Goal: Information Seeking & Learning: Learn about a topic

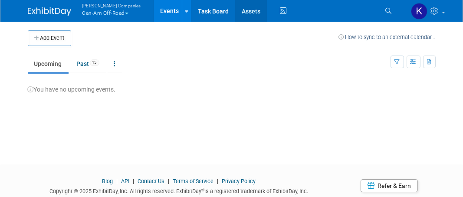
click at [239, 12] on link "Assets" at bounding box center [251, 11] width 32 height 22
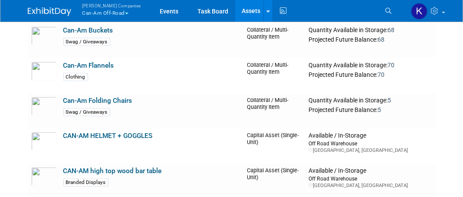
scroll to position [2331, 0]
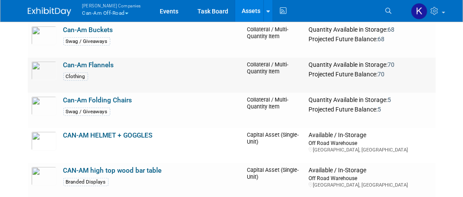
click at [99, 69] on link "Can-Am Flannels" at bounding box center [88, 65] width 51 height 8
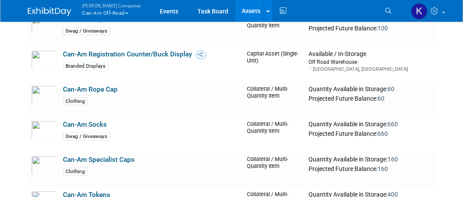
scroll to position [2548, 0]
click at [93, 100] on td "Can-Am Rope Cap Clothing" at bounding box center [152, 99] width 184 height 35
click at [44, 100] on img at bounding box center [43, 94] width 25 height 19
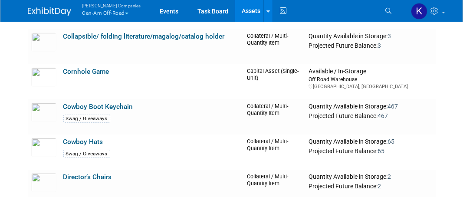
scroll to position [3159, 0]
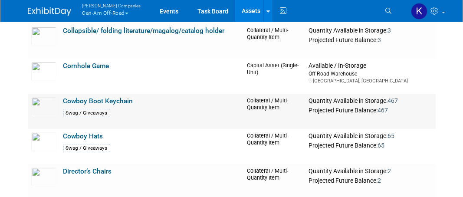
click at [96, 105] on link "Cowboy Boot Keychain" at bounding box center [98, 101] width 70 height 8
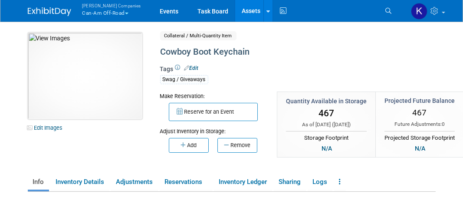
drag, startPoint x: 0, startPoint y: 0, endPoint x: 96, endPoint y: 107, distance: 143.4
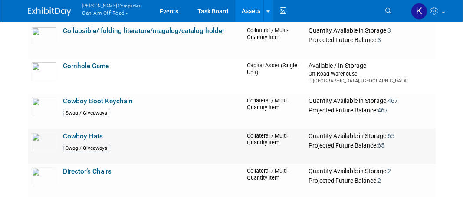
click at [116, 137] on td "Cowboy Hats Swag / Giveaways" at bounding box center [152, 146] width 184 height 35
click at [85, 140] on link "Cowboy Hats" at bounding box center [83, 136] width 40 height 8
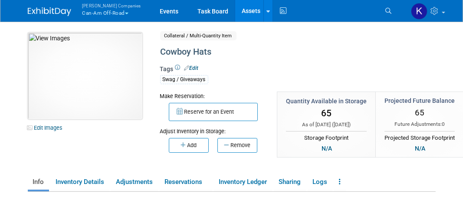
click at [114, 69] on img at bounding box center [85, 76] width 114 height 87
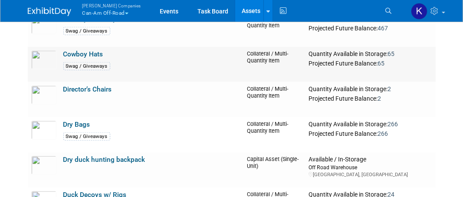
scroll to position [3247, 0]
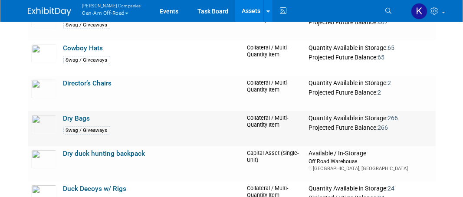
click at [80, 121] on link "Dry Bags" at bounding box center [76, 118] width 27 height 8
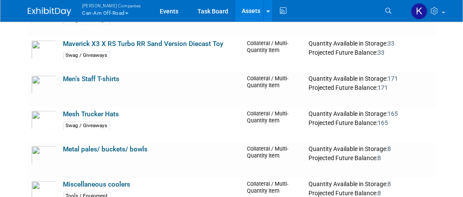
scroll to position [5568, 0]
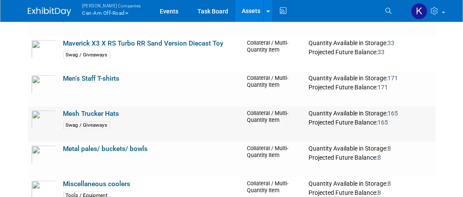
click at [108, 117] on link "Mesh Trucker Hats" at bounding box center [91, 114] width 56 height 8
click at [43, 127] on img at bounding box center [43, 119] width 25 height 19
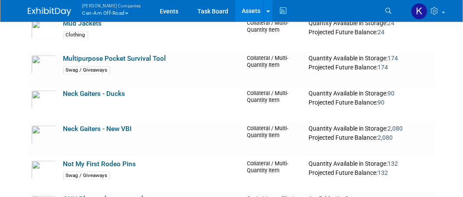
scroll to position [5869, 0]
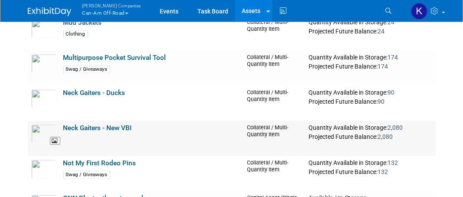
click at [48, 140] on img at bounding box center [43, 133] width 25 height 19
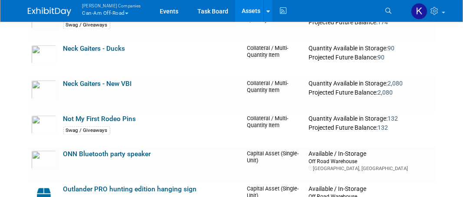
scroll to position [5914, 0]
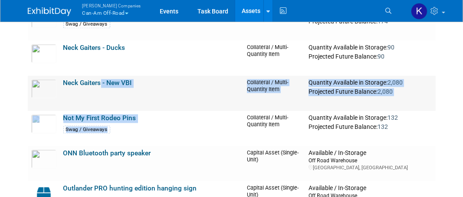
drag, startPoint x: 0, startPoint y: 0, endPoint x: 99, endPoint y: 81, distance: 128.2
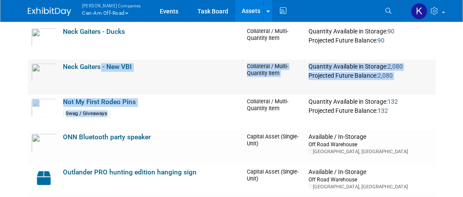
scroll to position [5930, 0]
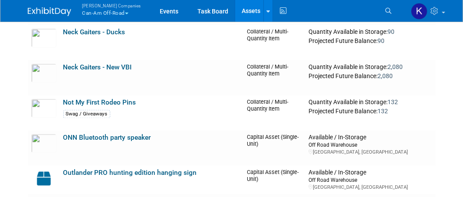
click at [37, 110] on img at bounding box center [43, 107] width 25 height 19
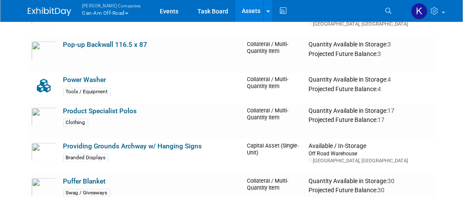
scroll to position [6580, 0]
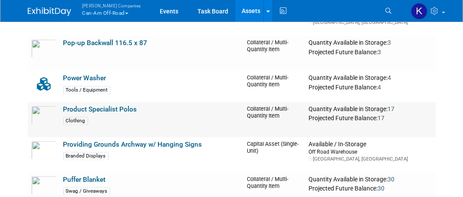
drag, startPoint x: 0, startPoint y: 0, endPoint x: 120, endPoint y: 114, distance: 165.9
click at [120, 113] on link "Product Specialist Polos" at bounding box center [100, 109] width 74 height 8
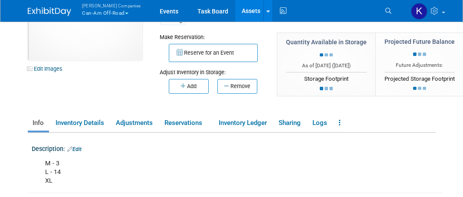
scroll to position [60, 0]
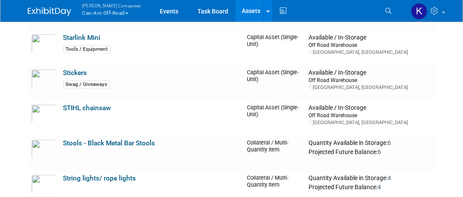
scroll to position [7932, 0]
click at [44, 76] on img at bounding box center [43, 77] width 25 height 19
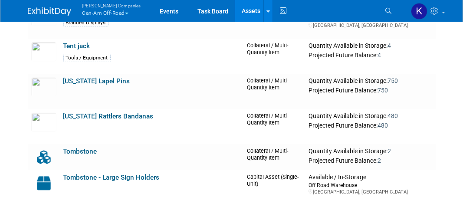
scroll to position [8274, 0]
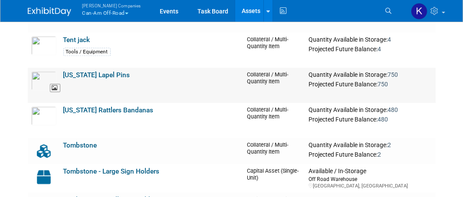
click at [43, 80] on img at bounding box center [43, 80] width 25 height 19
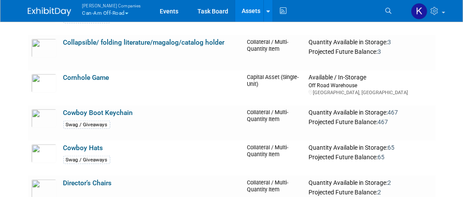
scroll to position [3148, 0]
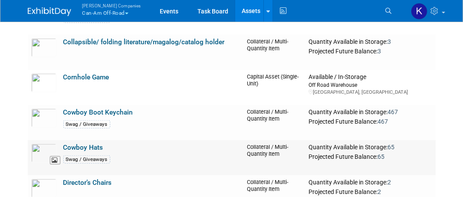
click at [39, 160] on img at bounding box center [43, 152] width 25 height 19
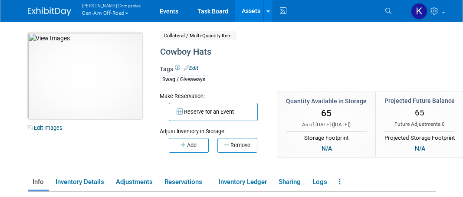
click at [90, 78] on img at bounding box center [85, 76] width 114 height 87
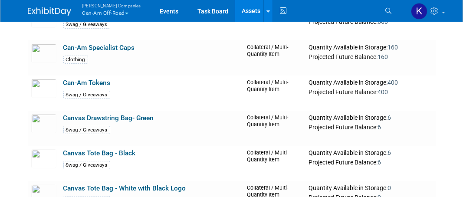
scroll to position [2659, 0]
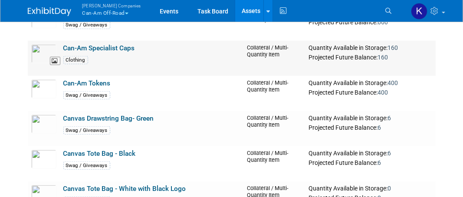
click at [42, 63] on img at bounding box center [43, 53] width 25 height 19
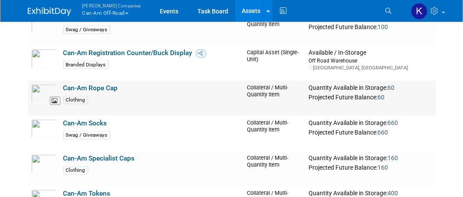
scroll to position [2548, 0]
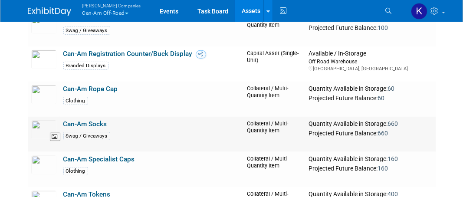
click at [39, 127] on img at bounding box center [43, 129] width 25 height 19
click at [41, 104] on img at bounding box center [43, 94] width 25 height 19
click at [77, 136] on div "Swag / Giveaways" at bounding box center [151, 135] width 177 height 10
click at [43, 135] on img at bounding box center [43, 129] width 25 height 19
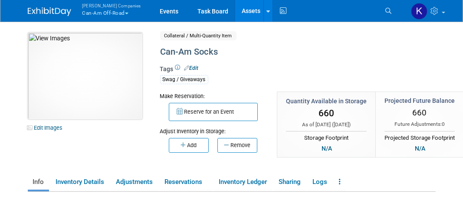
click at [85, 85] on img at bounding box center [85, 76] width 114 height 87
